Goal: Information Seeking & Learning: Learn about a topic

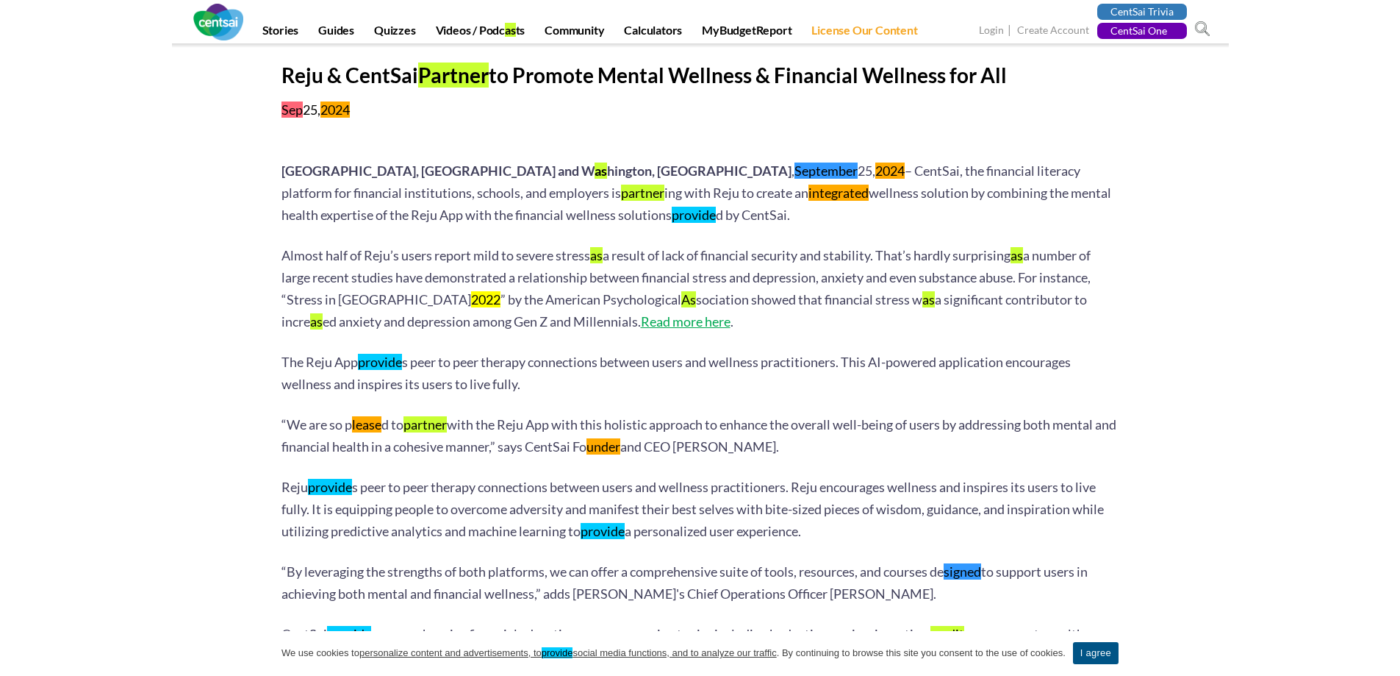
drag, startPoint x: 517, startPoint y: 82, endPoint x: 1012, endPoint y: 81, distance: 494.7
click at [1012, 81] on h1 "Reju & CentSai Partner to Promote Mental Wellness & Financial Wellness for All" at bounding box center [701, 74] width 838 height 25
drag, startPoint x: 252, startPoint y: 76, endPoint x: 545, endPoint y: 76, distance: 293.3
click at [545, 76] on section "Reju & CentSai Partner to Promote Mental Wellness & Financial Wellness for All …" at bounding box center [700, 552] width 1400 height 1016
click at [795, 172] on multi-find-1-extension "September" at bounding box center [826, 170] width 63 height 16
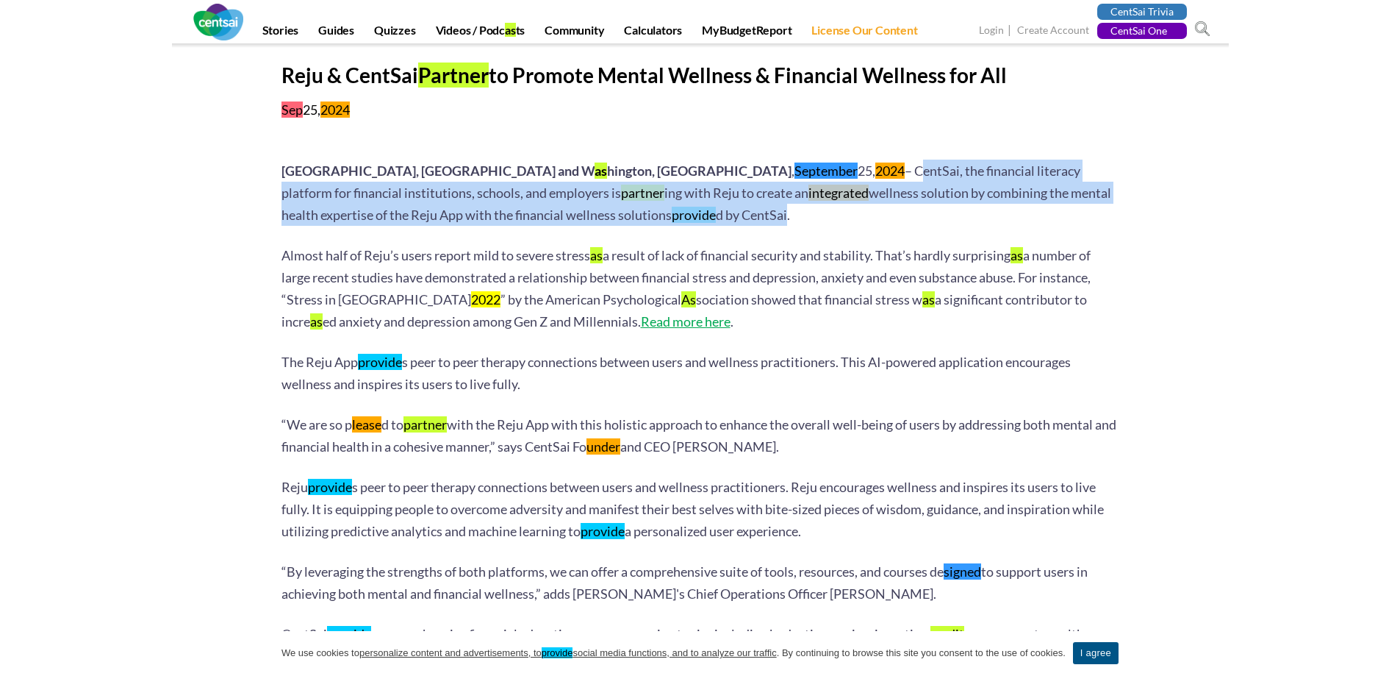
drag, startPoint x: 623, startPoint y: 168, endPoint x: 504, endPoint y: 216, distance: 127.9
click at [504, 216] on p "[GEOGRAPHIC_DATA], [GEOGRAPHIC_DATA] and W as hington, [GEOGRAPHIC_DATA] , [DAT…" at bounding box center [701, 193] width 838 height 66
click at [504, 215] on p "[GEOGRAPHIC_DATA], [GEOGRAPHIC_DATA] and W as hington, [GEOGRAPHIC_DATA] , [DAT…" at bounding box center [701, 193] width 838 height 66
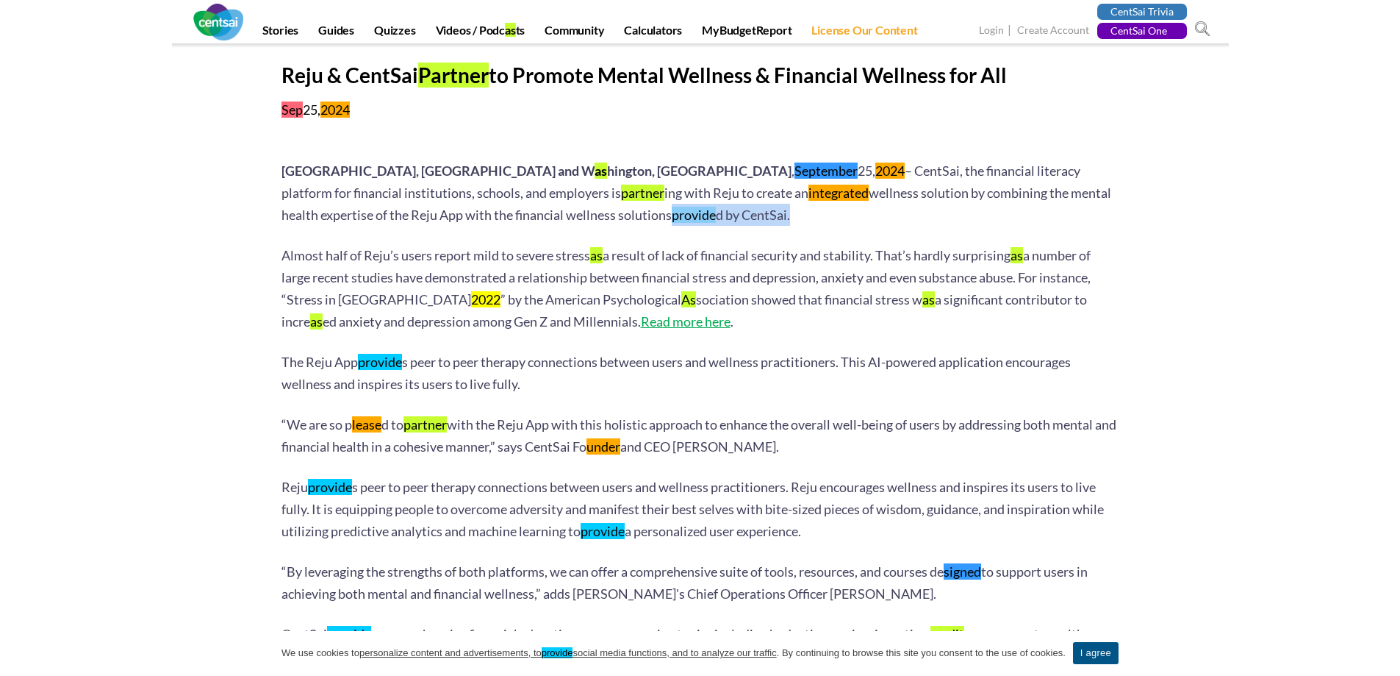
drag, startPoint x: 509, startPoint y: 215, endPoint x: 391, endPoint y: 214, distance: 118.4
click at [391, 214] on p "[GEOGRAPHIC_DATA], [GEOGRAPHIC_DATA] and W as hington, [GEOGRAPHIC_DATA] , [DAT…" at bounding box center [701, 193] width 838 height 66
drag, startPoint x: 405, startPoint y: 122, endPoint x: 148, endPoint y: 121, distance: 256.6
click at [148, 121] on section "Reju & CentSai Partner to Promote Mental Wellness & Financial Wellness for All …" at bounding box center [700, 552] width 1400 height 1016
click at [337, 113] on multi-find-1-extension "2024" at bounding box center [335, 109] width 29 height 16
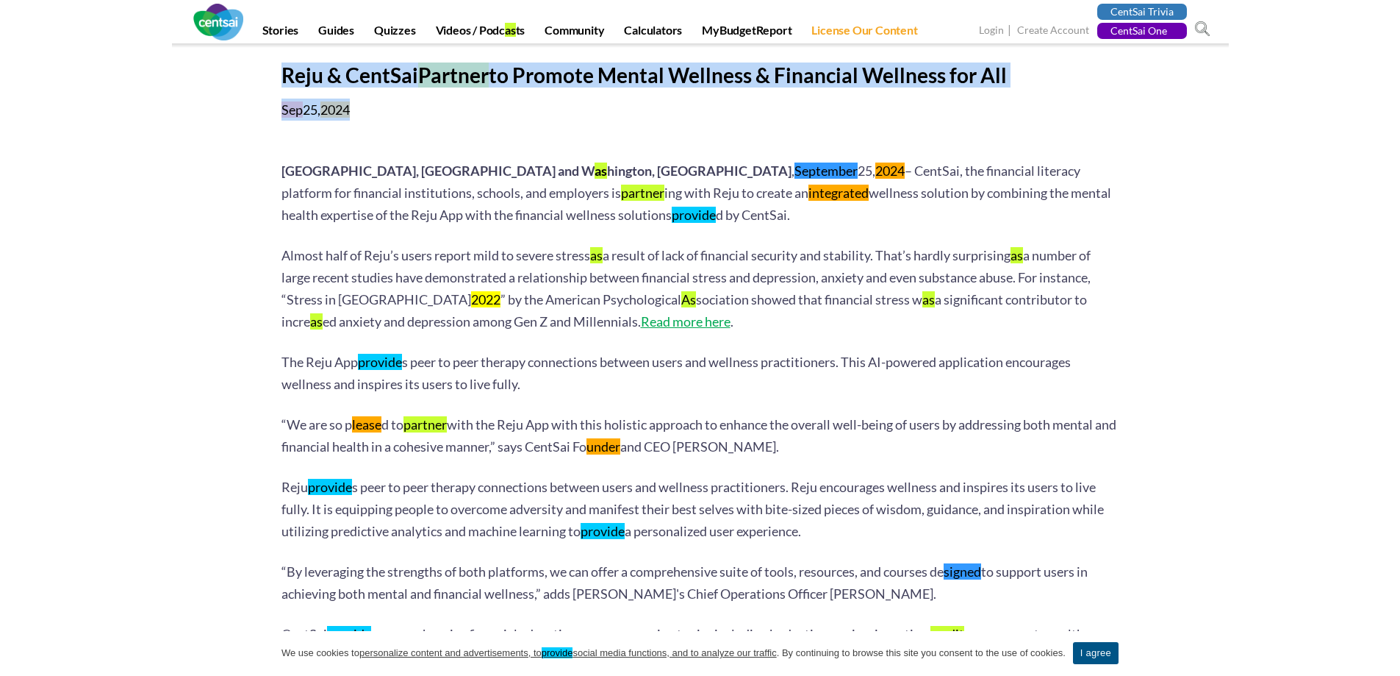
drag, startPoint x: 397, startPoint y: 102, endPoint x: 221, endPoint y: 120, distance: 177.3
click at [221, 120] on section "Reju & CentSai Partner to Promote Mental Wellness & Financial Wellness for All …" at bounding box center [700, 552] width 1400 height 1016
